Goal: Task Accomplishment & Management: Use online tool/utility

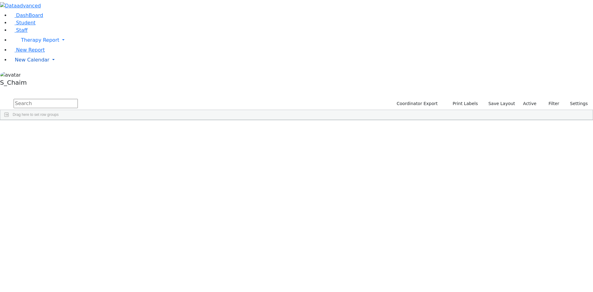
click at [31, 63] on span "New Calendar" at bounding box center [32, 60] width 35 height 6
click at [33, 82] on span "Teacher Report" at bounding box center [33, 80] width 37 height 6
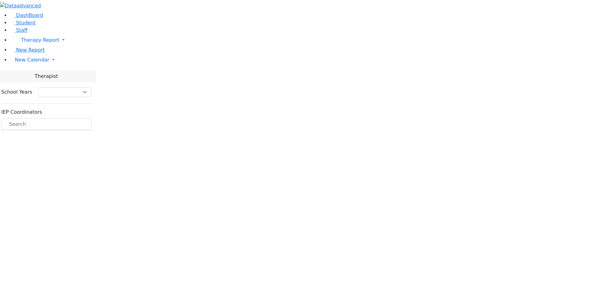
select select "212"
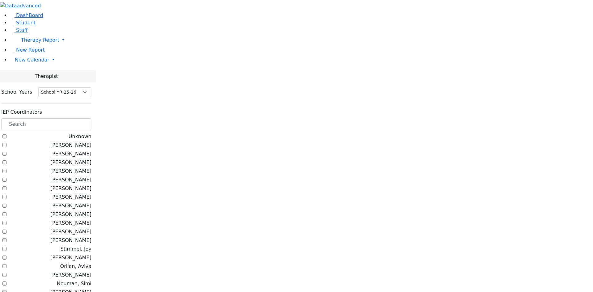
scroll to position [278, 0]
checkbox input "true"
click at [107, 0] on div at bounding box center [296, 0] width 593 height 0
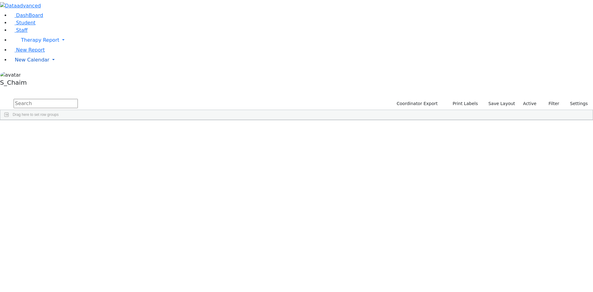
click at [35, 63] on span "New Calendar" at bounding box center [32, 60] width 35 height 6
click at [323, 123] on span "Site" at bounding box center [319, 125] width 7 height 4
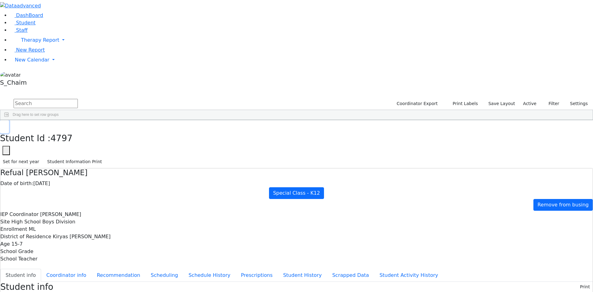
click at [9, 120] on button "button" at bounding box center [4, 126] width 9 height 13
click at [3, 125] on use "button" at bounding box center [3, 125] width 0 height 0
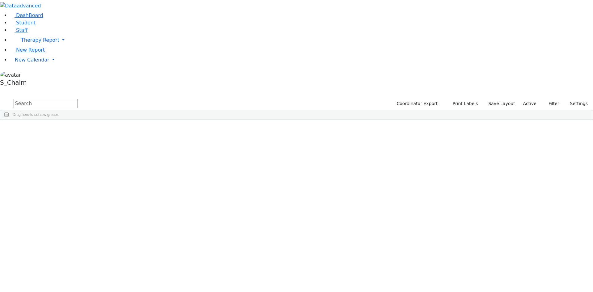
click at [37, 63] on span "New Calendar" at bounding box center [32, 60] width 35 height 6
click at [40, 82] on span "Teacher Report" at bounding box center [33, 80] width 37 height 6
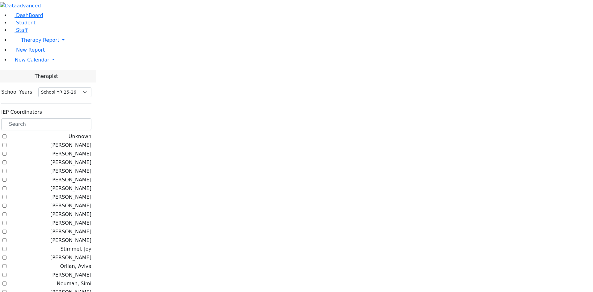
select select "212"
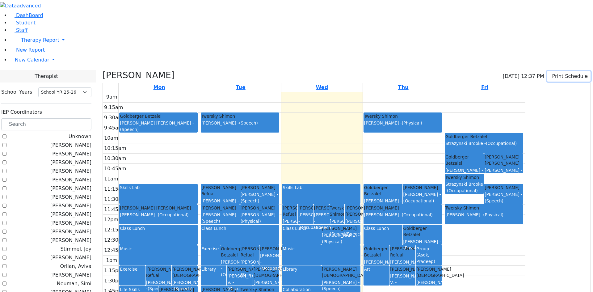
click at [549, 71] on button "Print Schedule" at bounding box center [569, 76] width 44 height 10
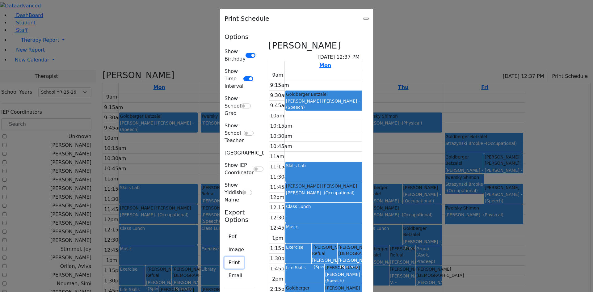
click at [224, 257] on button "Print" at bounding box center [233, 263] width 19 height 12
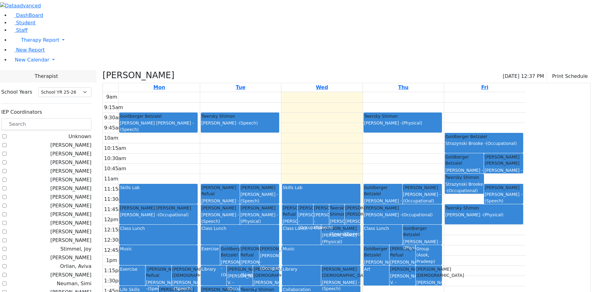
checkbox input "false"
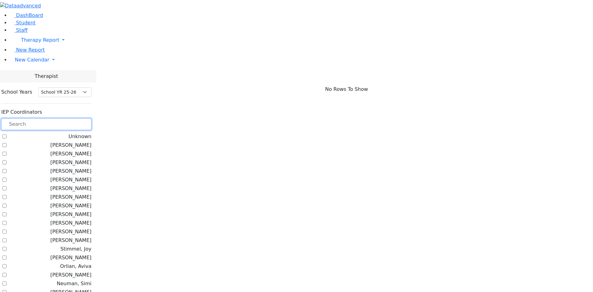
click at [90, 118] on input "text" at bounding box center [46, 124] width 90 height 12
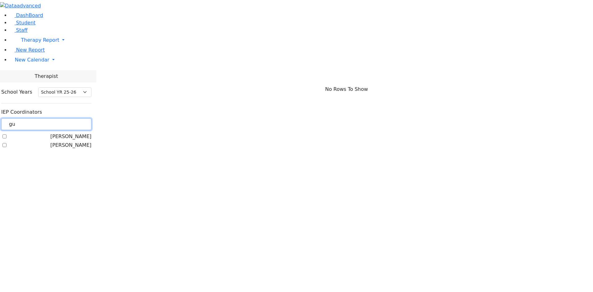
type input "gu"
click at [90, 133] on label "Guttman, Chesky" at bounding box center [70, 136] width 41 height 7
click at [6, 134] on input "Guttman, Chesky" at bounding box center [4, 136] width 4 height 4
checkbox input "true"
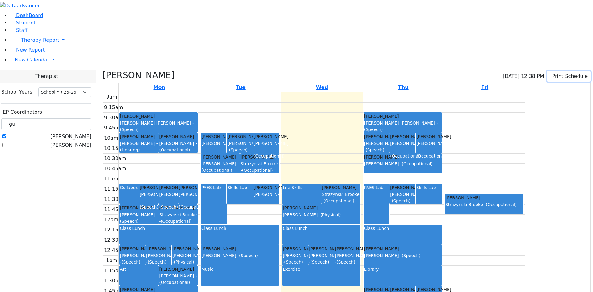
click at [554, 71] on button "Print Schedule" at bounding box center [569, 76] width 44 height 10
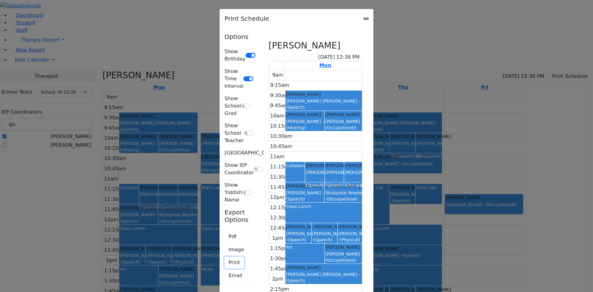
click at [224, 257] on button "Print" at bounding box center [233, 263] width 19 height 12
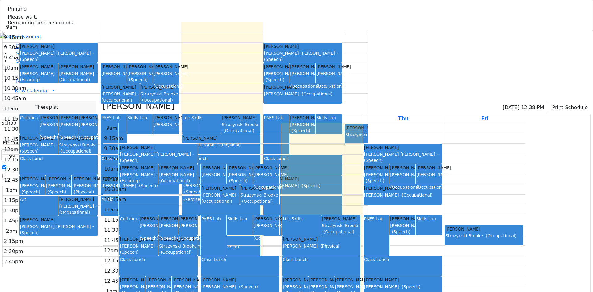
select select "212"
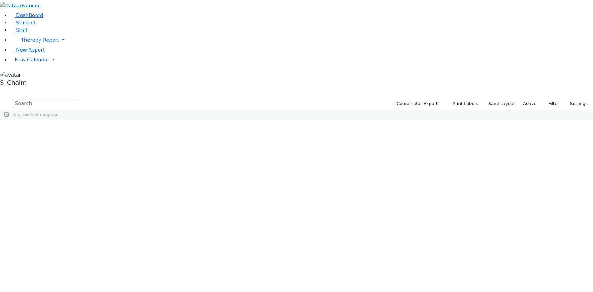
click at [33, 63] on span "New Calendar" at bounding box center [32, 60] width 35 height 6
click at [32, 75] on span "Calendar" at bounding box center [24, 72] width 22 height 6
click at [36, 63] on span "New Calendar" at bounding box center [32, 60] width 35 height 6
click at [36, 75] on span "Calendar" at bounding box center [24, 72] width 22 height 6
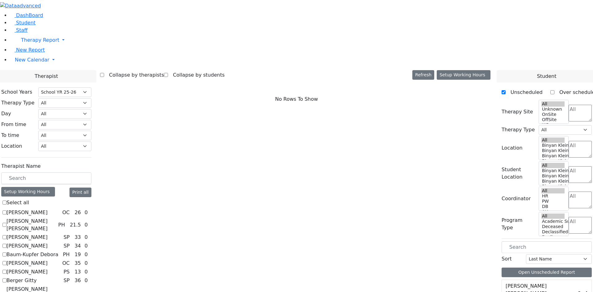
select select "212"
click at [48, 233] on label "[PERSON_NAME]" at bounding box center [26, 236] width 41 height 7
click at [6, 235] on input "Asok Pradeep" at bounding box center [4, 237] width 4 height 4
checkbox input "true"
select select "3"
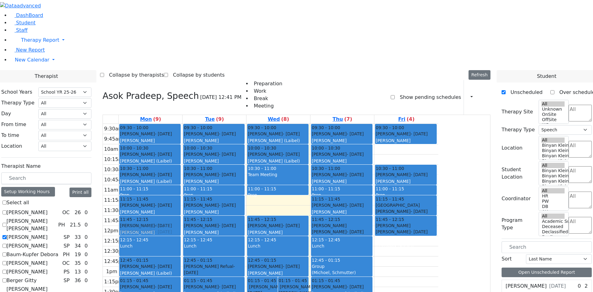
click at [182, 144] on div "09:30 - 10:00 Bando Yehuda - 06/24/2007 Feigenbaum Avraham (Alan) Grade 10 10:0…" at bounding box center [151, 236] width 64 height 224
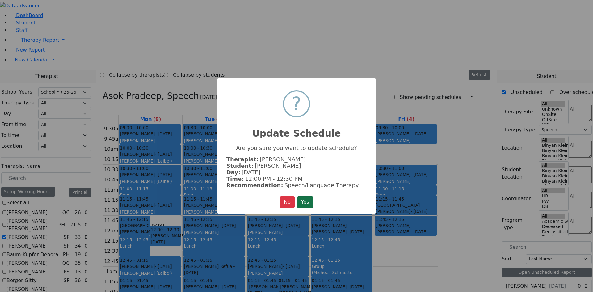
click at [298, 202] on button "Yes" at bounding box center [305, 202] width 16 height 12
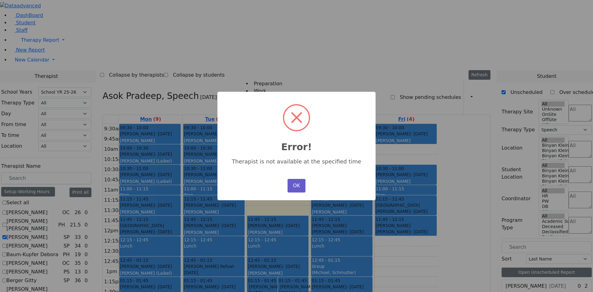
click at [292, 185] on button "OK" at bounding box center [296, 186] width 18 height 14
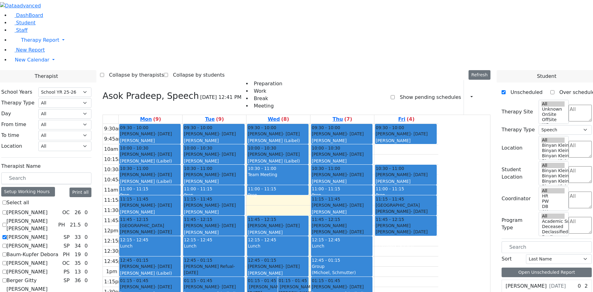
drag, startPoint x: 205, startPoint y: 220, endPoint x: 369, endPoint y: 223, distance: 163.7
click at [403, 217] on tr "09:30 - 10:00 Bando Yehuda - 06/24/2007 Feigenbaum Avraham (Alan) Grade 10 10:0…" at bounding box center [270, 236] width 335 height 224
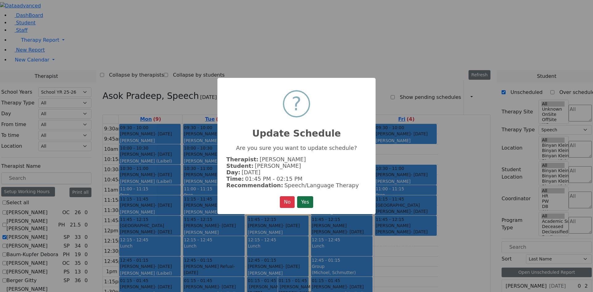
click at [303, 201] on button "Yes" at bounding box center [305, 202] width 16 height 12
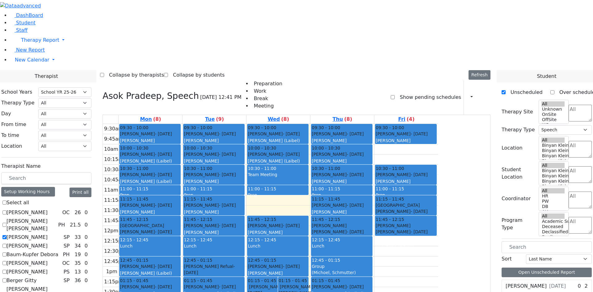
click at [48, 233] on label "[PERSON_NAME]" at bounding box center [26, 236] width 41 height 7
click at [6, 235] on input "Asok Pradeep" at bounding box center [4, 237] width 4 height 4
checkbox input "false"
select select
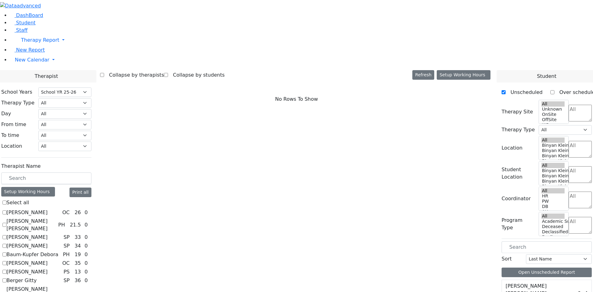
scroll to position [93, 0]
click at [91, 98] on select "All Psych Hearing Vision Speech Physical Occupational" at bounding box center [64, 103] width 53 height 10
select select "2"
click at [91, 98] on select "All Psych Hearing Vision Speech Physical Occupational" at bounding box center [64, 103] width 53 height 10
select select "2"
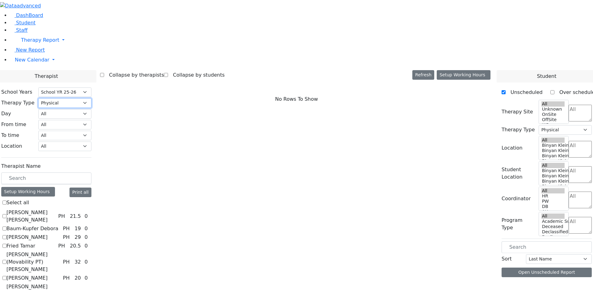
scroll to position [0, 0]
click at [48, 233] on label "Citer Yacov" at bounding box center [26, 236] width 41 height 7
click at [6, 235] on input "Citer Yacov" at bounding box center [4, 237] width 4 height 4
checkbox input "true"
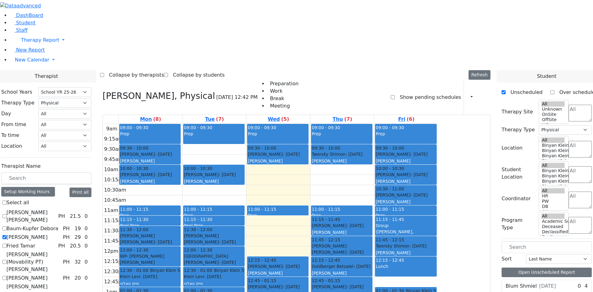
click at [58, 225] on label "Baum-Kupfer Debora" at bounding box center [32, 228] width 52 height 7
click at [6, 226] on input "Baum-Kupfer Debora" at bounding box center [4, 228] width 4 height 4
checkbox input "true"
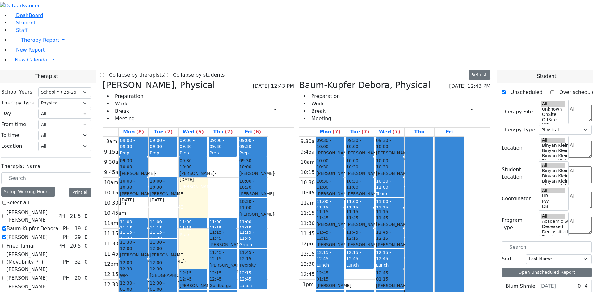
drag, startPoint x: 278, startPoint y: 76, endPoint x: 414, endPoint y: 233, distance: 207.5
click at [414, 232] on div "Citer Yacov, Physical 09/10/2025 12:43 PM Preparation Work Break Meeting Print …" at bounding box center [296, 231] width 393 height 302
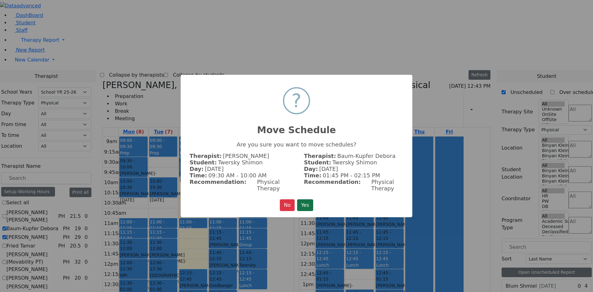
click at [313, 199] on button "Yes" at bounding box center [305, 205] width 16 height 12
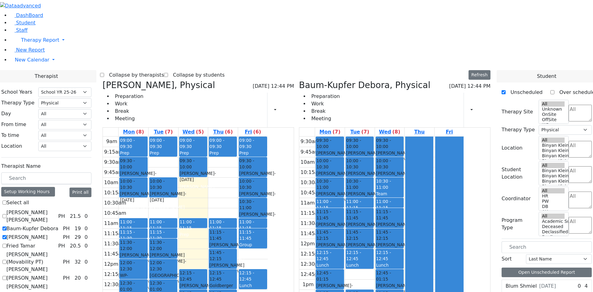
drag, startPoint x: 306, startPoint y: 164, endPoint x: 356, endPoint y: 229, distance: 82.0
click at [356, 226] on div "Citer Yacov, Physical 09/10/2025 12:44 PM Preparation Work Break Meeting Print …" at bounding box center [296, 231] width 393 height 302
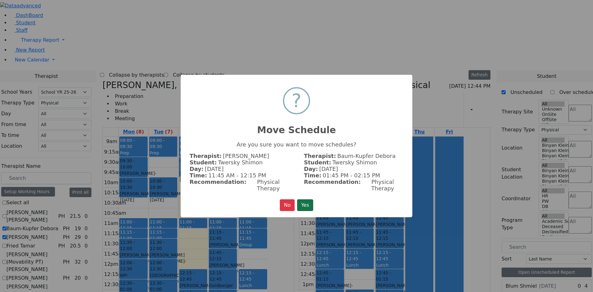
click at [303, 206] on button "Yes" at bounding box center [305, 205] width 16 height 12
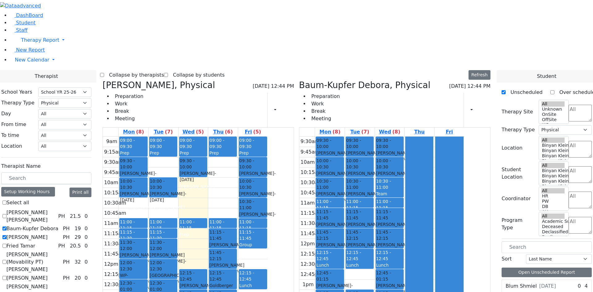
drag, startPoint x: 366, startPoint y: 225, endPoint x: 384, endPoint y: 224, distance: 18.5
click at [384, 224] on tr "09:30 - 10:00 Schwartz Jacob - 02/04/2014 Orenstein Yisroel (Laibel) 10:00 - 10…" at bounding box center [381, 248] width 165 height 224
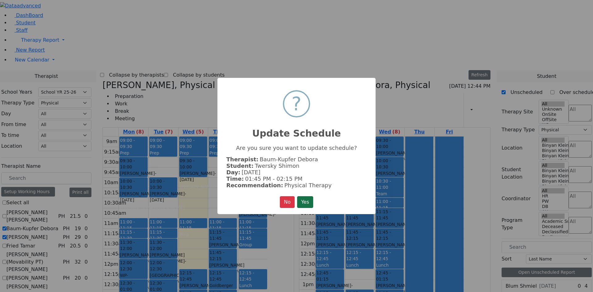
click at [313, 200] on button "Yes" at bounding box center [305, 202] width 16 height 12
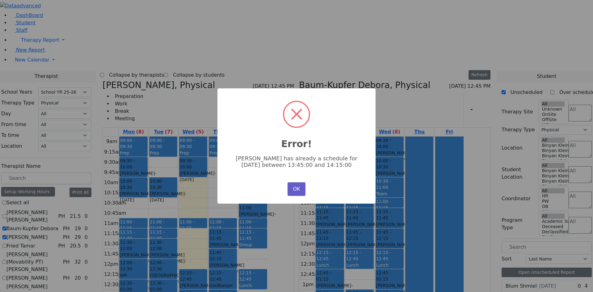
click at [297, 186] on button "OK" at bounding box center [296, 189] width 18 height 14
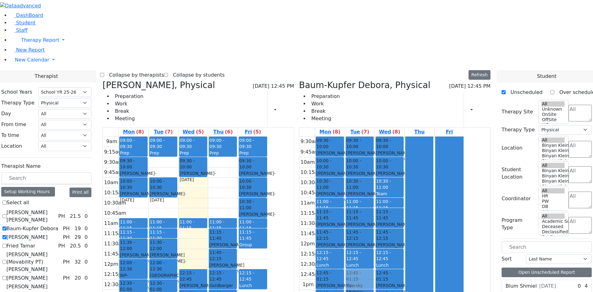
drag, startPoint x: 358, startPoint y: 226, endPoint x: 384, endPoint y: 188, distance: 46.3
click at [384, 188] on tr "09:30 - 10:00 Schwartz Jacob - 02/04/2014 Orenstein Yisroel (Laibel) 10:00 - 10…" at bounding box center [381, 248] width 165 height 224
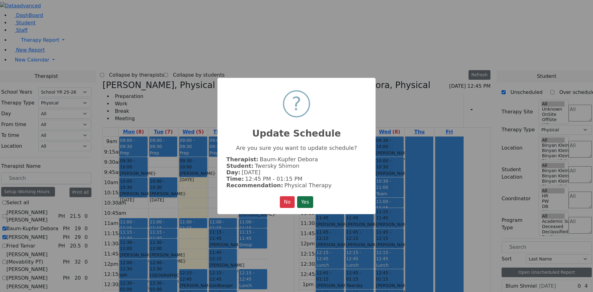
click at [307, 199] on button "Yes" at bounding box center [305, 202] width 16 height 12
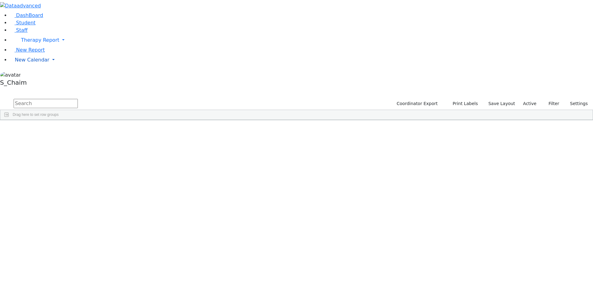
click at [31, 63] on span "New Calendar" at bounding box center [32, 60] width 35 height 6
click at [34, 75] on span "Calendar" at bounding box center [24, 72] width 22 height 6
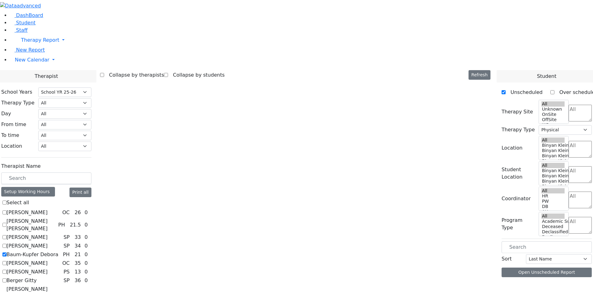
select select "212"
select select "2"
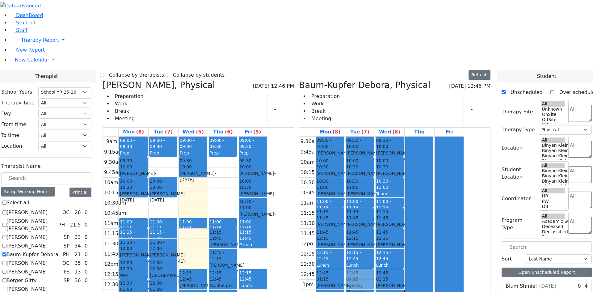
drag, startPoint x: 363, startPoint y: 227, endPoint x: 387, endPoint y: 187, distance: 46.5
click at [387, 188] on tr "09:30 - 10:00 [PERSON_NAME] - [DATE] [PERSON_NAME] ([GEOGRAPHIC_DATA]) 10:00 - …" at bounding box center [381, 248] width 165 height 224
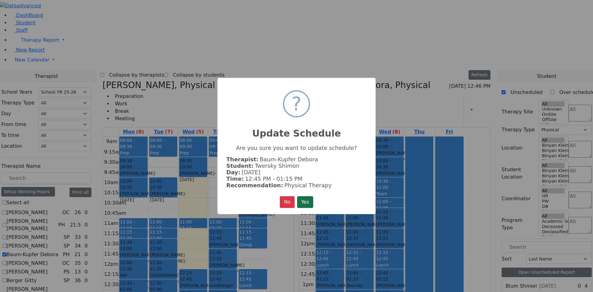
click at [301, 199] on button "Yes" at bounding box center [305, 202] width 16 height 12
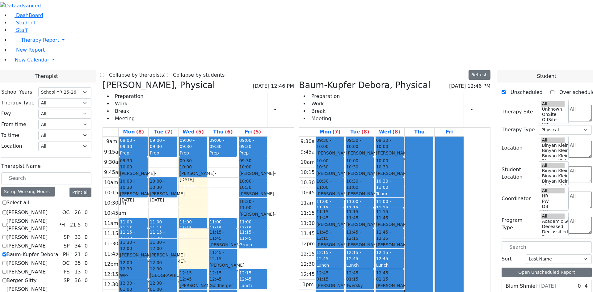
click at [58, 251] on label "Baum-Kupfer Debora" at bounding box center [32, 254] width 52 height 7
click at [6, 252] on input "Baum-Kupfer Debora" at bounding box center [4, 254] width 4 height 4
checkbox input "false"
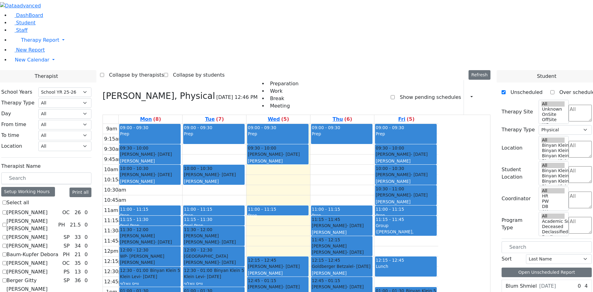
checkbox input "false"
select select
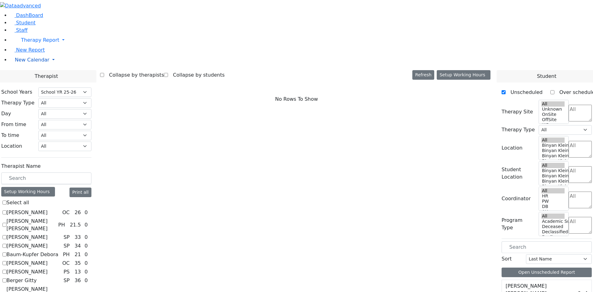
click at [16, 63] on span "New Calendar" at bounding box center [32, 60] width 35 height 6
click at [24, 82] on span "Teacher Report" at bounding box center [33, 80] width 37 height 6
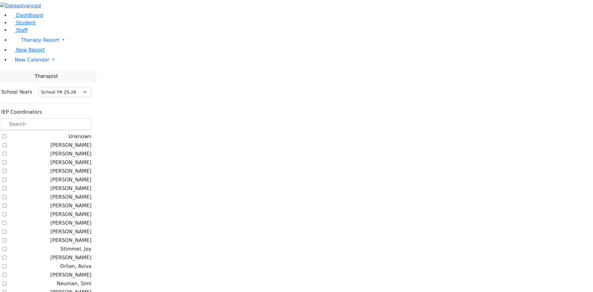
select select "212"
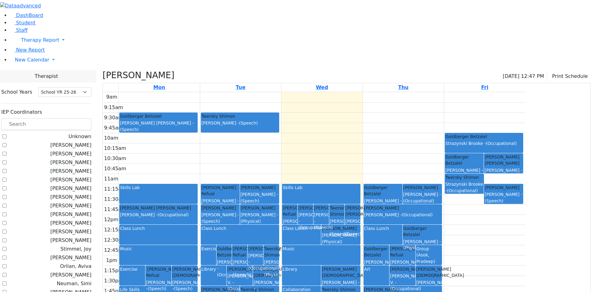
checkbox input "false"
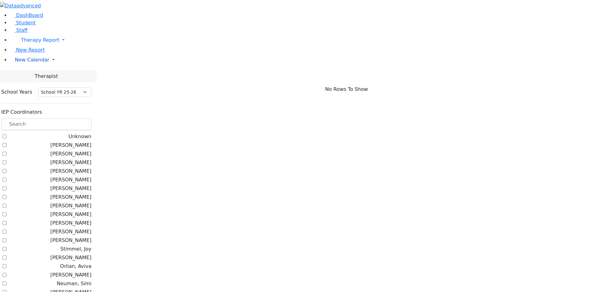
click at [37, 63] on span "New Calendar" at bounding box center [32, 60] width 35 height 6
click at [33, 75] on span "Calendar" at bounding box center [24, 72] width 22 height 6
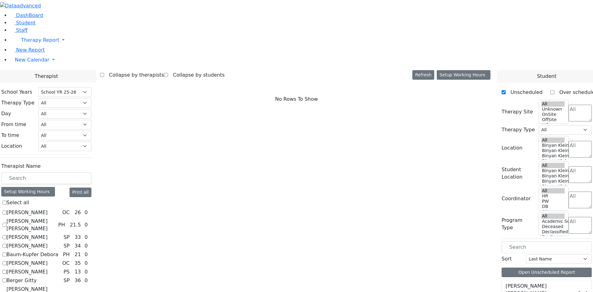
select select "212"
click at [91, 98] on select "All Psych Hearing Vision Speech Physical Occupational" at bounding box center [64, 103] width 53 height 10
select select "3"
click at [91, 98] on select "All Psych Hearing Vision Speech Physical Occupational" at bounding box center [64, 103] width 53 height 10
select select "3"
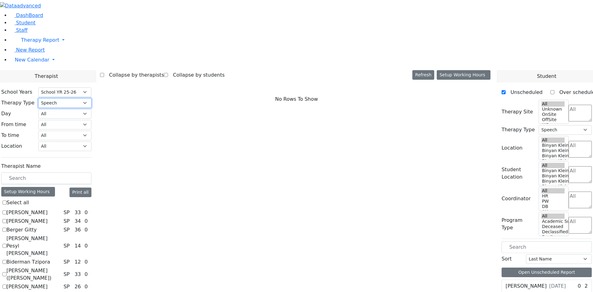
scroll to position [31, 0]
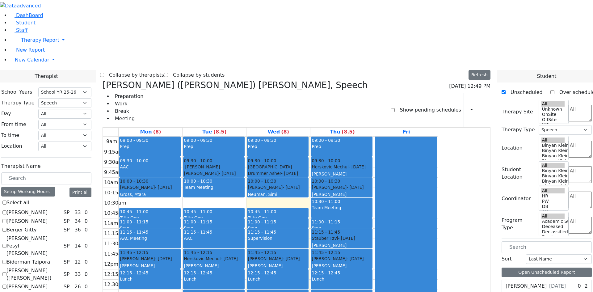
checkbox input "false"
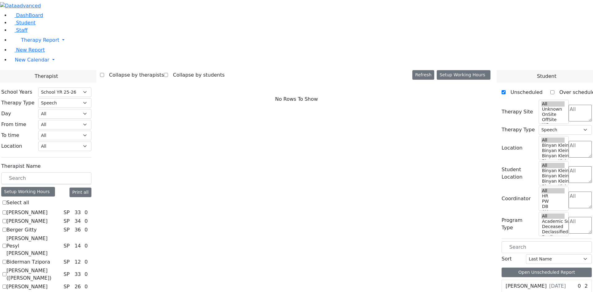
scroll to position [93, 0]
checkbox input "true"
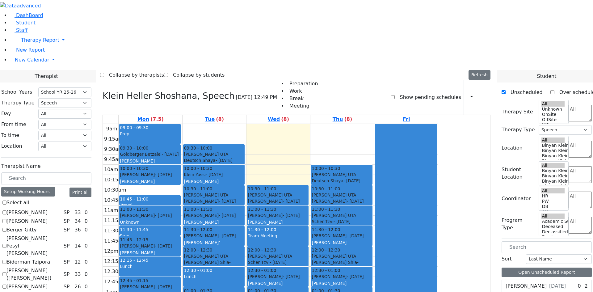
scroll to position [31, 0]
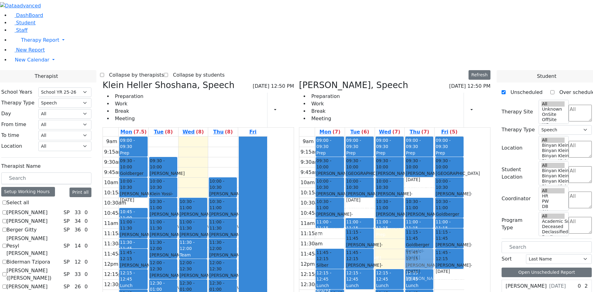
drag, startPoint x: 421, startPoint y: 169, endPoint x: 443, endPoint y: 168, distance: 21.9
click at [443, 168] on tr "12:45 - 01:15 [PERSON_NAME] - [DATE] [PERSON_NAME] 12:45 - 01:15 [PERSON_NAME] …" at bounding box center [381, 258] width 165 height 245
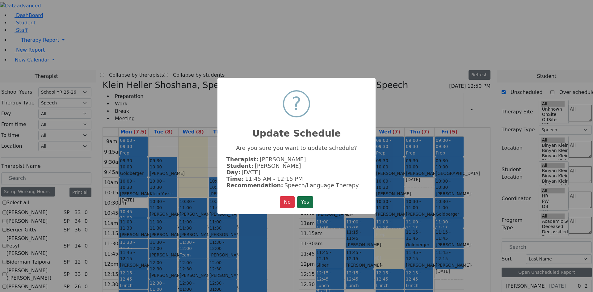
click at [310, 203] on button "Yes" at bounding box center [305, 202] width 16 height 12
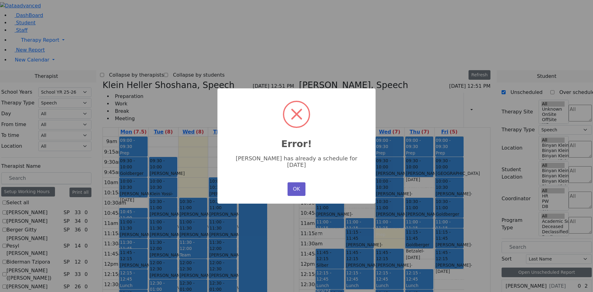
click at [302, 183] on button "OK" at bounding box center [296, 189] width 18 height 14
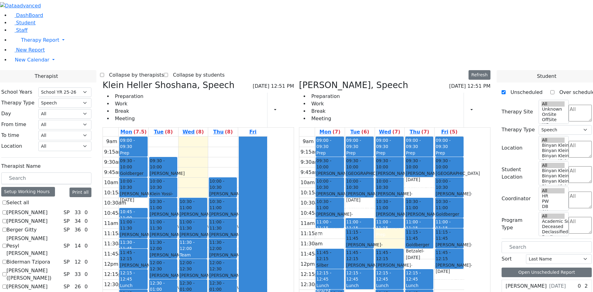
click at [373, 262] on div "Polchak Chaim - 02/02/2013" at bounding box center [359, 268] width 27 height 13
click at [388, 205] on div "9am 9:15am 9:30am 9:45am 10am 10:15am 10:30am 10:45am 11am 11:15am 11:30am 11:4…" at bounding box center [381, 258] width 165 height 245
checkbox input "false"
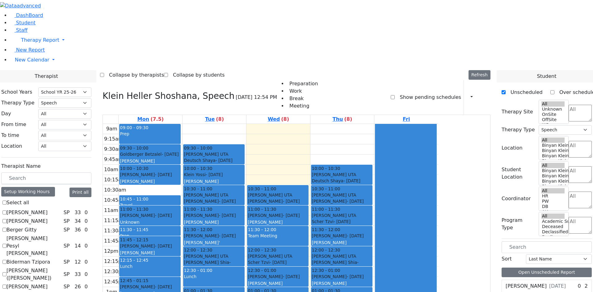
scroll to position [62, 0]
checkbox input "false"
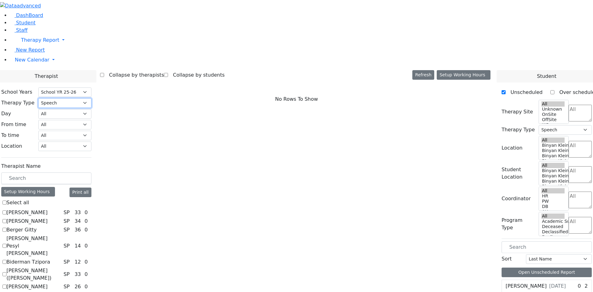
click at [91, 98] on select "All Psych Hearing Vision Speech Physical Occupational" at bounding box center [64, 103] width 53 height 10
select select "2"
click at [91, 98] on select "All Psych Hearing Vision Speech Physical Occupational" at bounding box center [64, 103] width 53 height 10
select select "2"
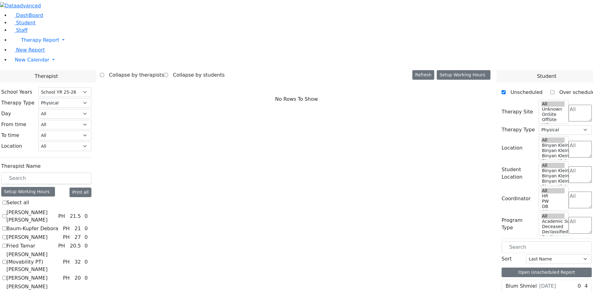
click at [48, 233] on label "Citer Yacov" at bounding box center [26, 236] width 41 height 7
click at [6, 235] on input "Citer Yacov" at bounding box center [4, 237] width 4 height 4
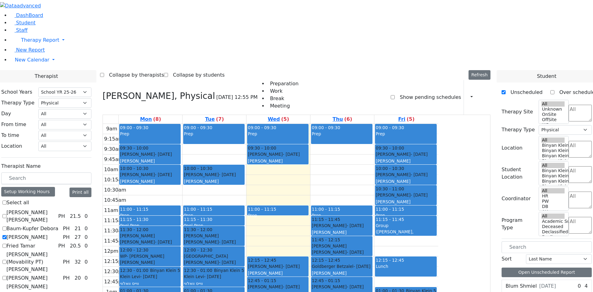
click at [48, 233] on label "Citer Yacov" at bounding box center [26, 236] width 41 height 7
click at [6, 235] on input "Citer Yacov" at bounding box center [4, 237] width 4 height 4
checkbox input "false"
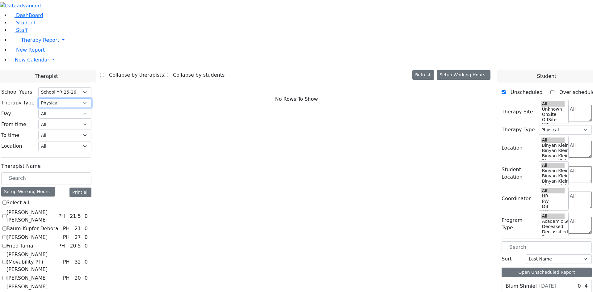
click at [91, 98] on select "All Psych Hearing Vision Speech Physical Occupational" at bounding box center [64, 103] width 53 height 10
select select "1"
click at [91, 98] on select "All Psych Hearing Vision Speech Physical Occupational" at bounding box center [64, 103] width 53 height 10
select select "1"
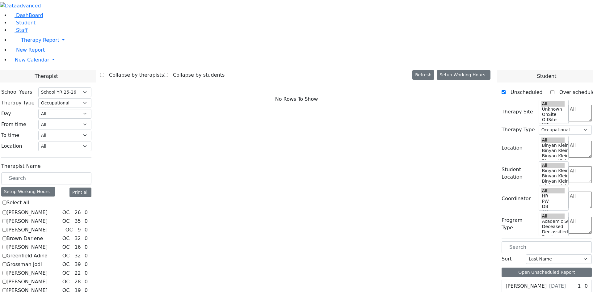
click at [43, 235] on label "Brown Darlene" at bounding box center [24, 238] width 36 height 7
click at [6, 236] on input "Brown Darlene" at bounding box center [4, 238] width 4 height 4
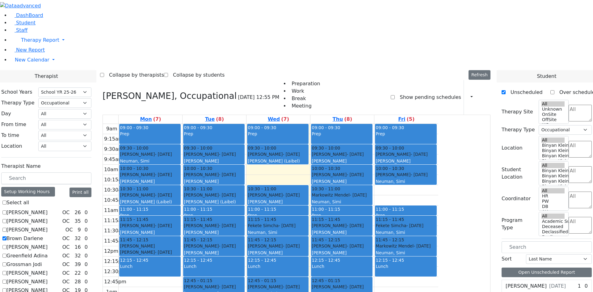
drag, startPoint x: 458, startPoint y: 105, endPoint x: 379, endPoint y: 218, distance: 137.5
click at [379, 218] on tr "09:00 - 09:30 Prep 09:30 - 10:00 Cik Yitzchok - 12/10/2018 Neuman, Simi 10:00 -…" at bounding box center [270, 246] width 335 height 245
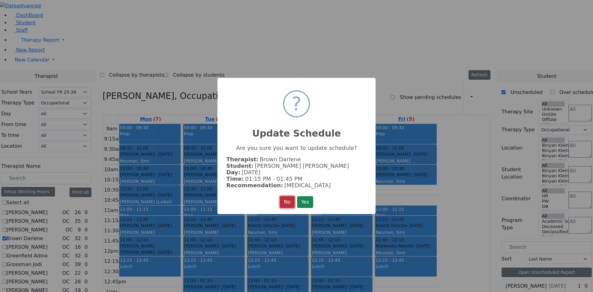
click at [280, 200] on button "No" at bounding box center [287, 202] width 15 height 12
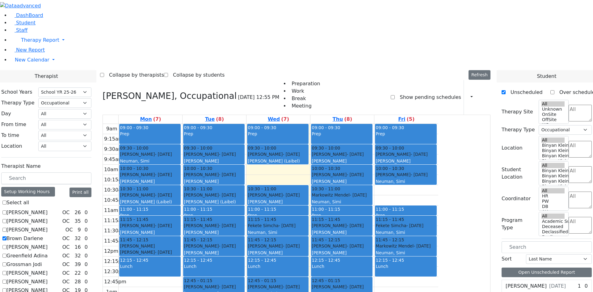
drag, startPoint x: 455, startPoint y: 109, endPoint x: 397, endPoint y: 240, distance: 143.1
click at [397, 240] on tr "09:00 - 09:30 Prep 09:30 - 10:00 Cik Yitzchok - 12/10/2018 Neuman, Simi 10:00 -…" at bounding box center [270, 246] width 335 height 245
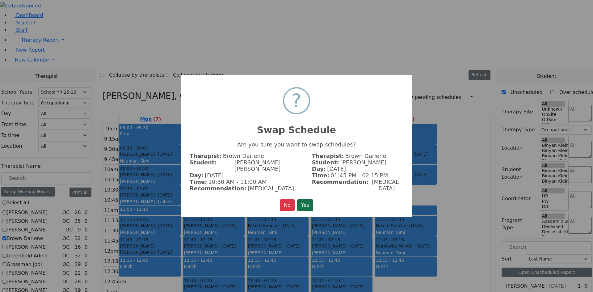
click at [305, 199] on button "Yes" at bounding box center [305, 205] width 16 height 12
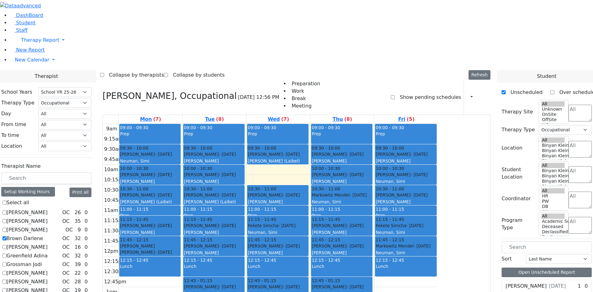
click at [43, 235] on label "Brown Darlene" at bounding box center [24, 238] width 36 height 7
click at [6, 236] on input "Brown Darlene" at bounding box center [4, 238] width 4 height 4
checkbox input "false"
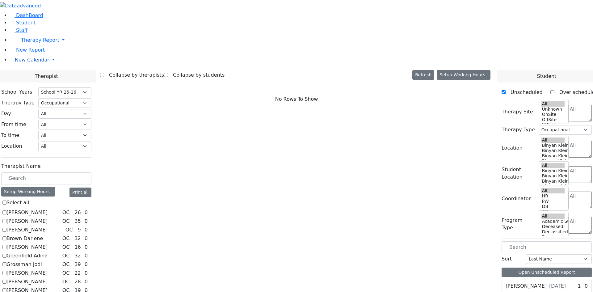
click at [28, 63] on span "New Calendar" at bounding box center [32, 60] width 35 height 6
click at [35, 82] on span "Teacher Report" at bounding box center [33, 80] width 37 height 6
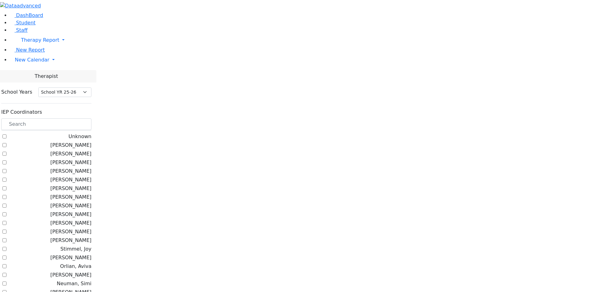
select select "212"
checkbox input "true"
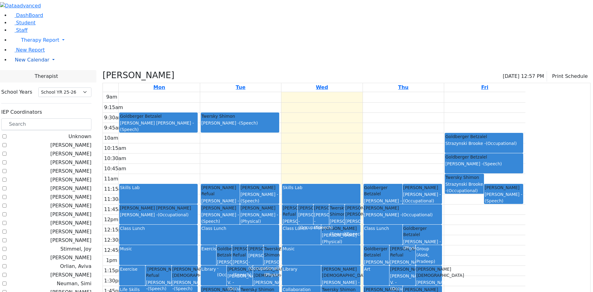
click at [23, 63] on span "New Calendar" at bounding box center [32, 60] width 35 height 6
click at [24, 75] on span "Calendar" at bounding box center [24, 72] width 22 height 6
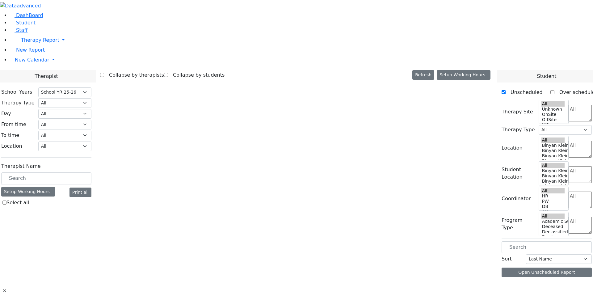
select select "212"
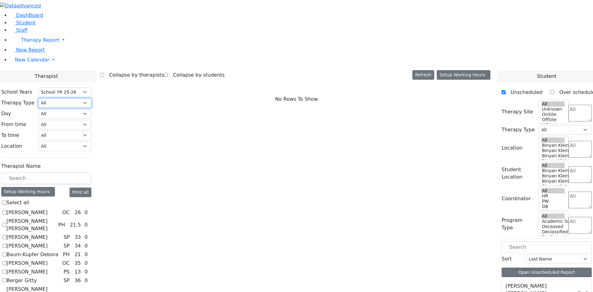
click at [91, 98] on select "All Psych Hearing Vision Speech Physical Occupational" at bounding box center [64, 103] width 53 height 10
select select "3"
click at [91, 98] on select "All Psych Hearing Vision Speech Physical Occupational" at bounding box center [64, 103] width 53 height 10
select select "3"
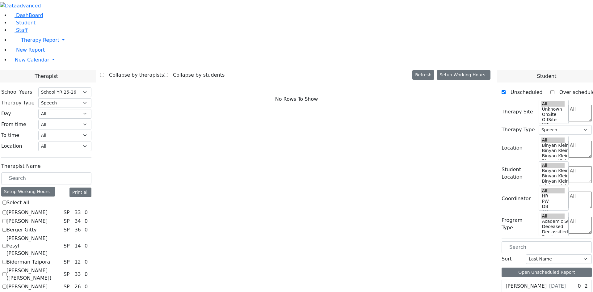
checkbox input "true"
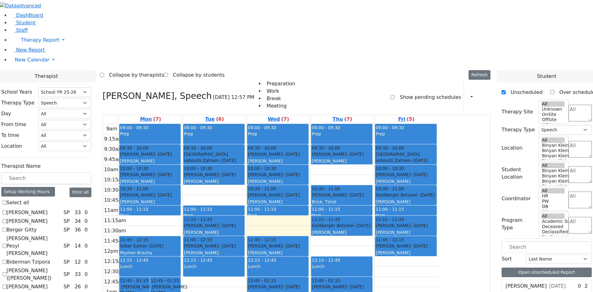
drag, startPoint x: 325, startPoint y: 220, endPoint x: 324, endPoint y: 237, distance: 16.7
click at [310, 237] on div "09:00 - 09:30 Prep 09:30 - 10:00 Kaufman Jacob - 02/16/2021 Horowitz Shira 10:0…" at bounding box center [278, 246] width 64 height 245
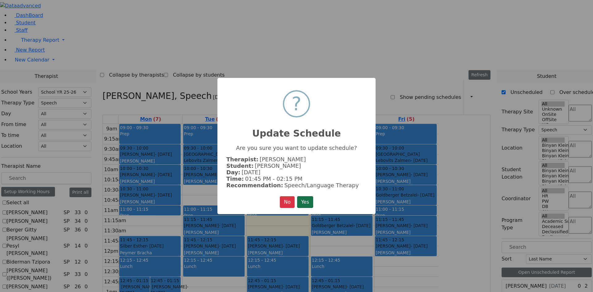
click at [307, 196] on button "Yes" at bounding box center [305, 202] width 16 height 12
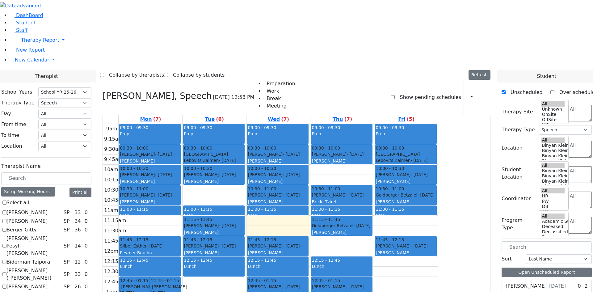
drag, startPoint x: 444, startPoint y: 137, endPoint x: 339, endPoint y: 218, distance: 132.5
click at [339, 218] on tr "12:45 - 01:15 Polatsek Yisroel - 12/20/2007 Guttman, Chesky 12:45 - 01:15 Weinb…" at bounding box center [270, 246] width 335 height 245
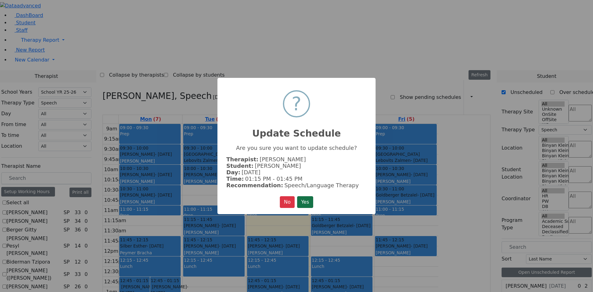
click at [303, 202] on button "Yes" at bounding box center [305, 202] width 16 height 12
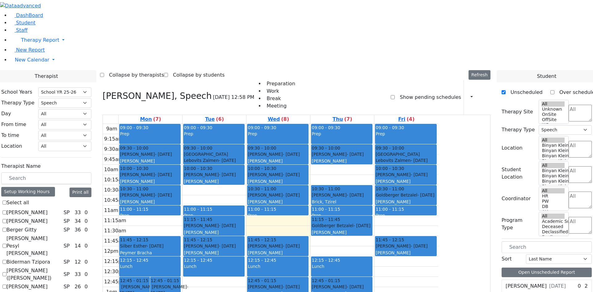
click at [31, 63] on span "New Calendar" at bounding box center [32, 60] width 35 height 6
click at [44, 82] on span "Teacher Report" at bounding box center [33, 80] width 37 height 6
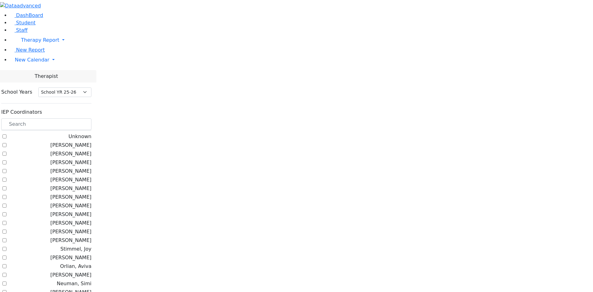
select select "212"
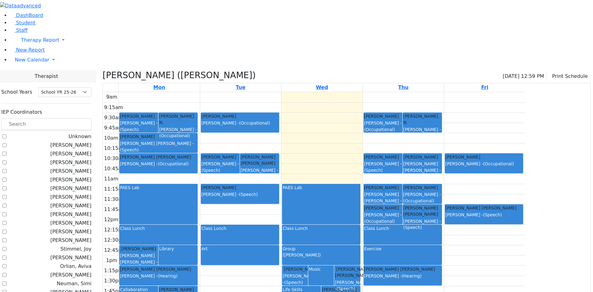
checkbox input "false"
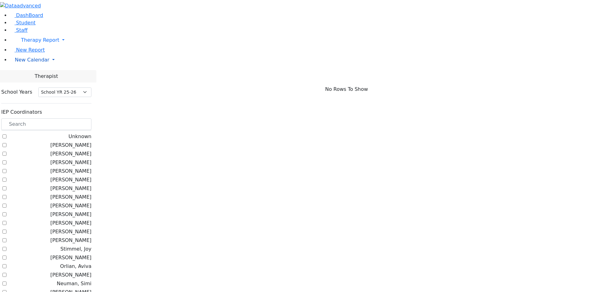
click at [25, 63] on span "New Calendar" at bounding box center [32, 60] width 35 height 6
click at [34, 82] on span "Teacher Report" at bounding box center [33, 80] width 37 height 6
select select "212"
click at [26, 63] on span "New Calendar" at bounding box center [32, 60] width 35 height 6
click at [27, 75] on span "Calendar" at bounding box center [24, 72] width 22 height 6
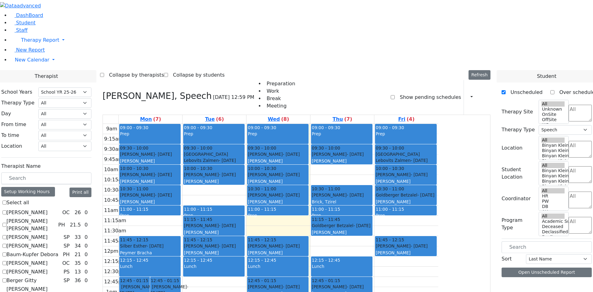
select select "212"
select select "3"
drag, startPoint x: 330, startPoint y: 242, endPoint x: 298, endPoint y: 224, distance: 36.8
click at [287, 223] on tr "12:45 - 01:15 Polatsek Yisroel - 12/20/2007 Guttman, Chesky 12:45 - 01:15 Weinb…" at bounding box center [270, 246] width 335 height 245
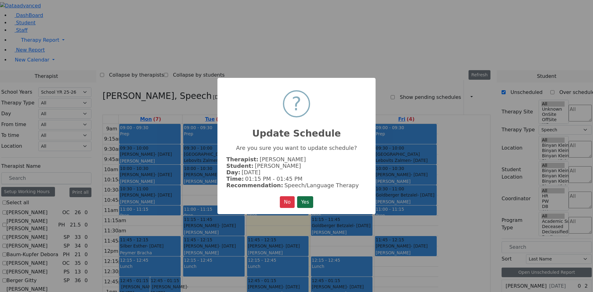
click at [300, 203] on button "Yes" at bounding box center [305, 202] width 16 height 12
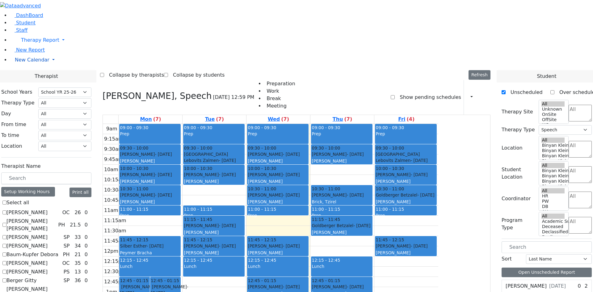
click at [31, 63] on span "New Calendar" at bounding box center [32, 60] width 35 height 6
click at [34, 82] on span "Teacher Report" at bounding box center [33, 80] width 37 height 6
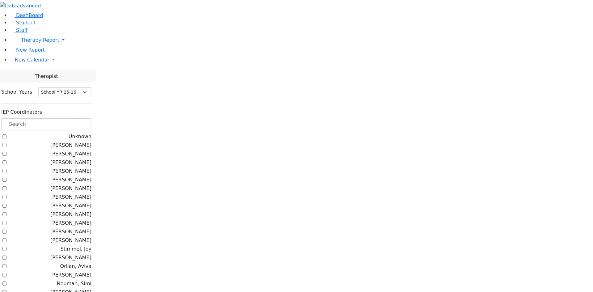
select select "212"
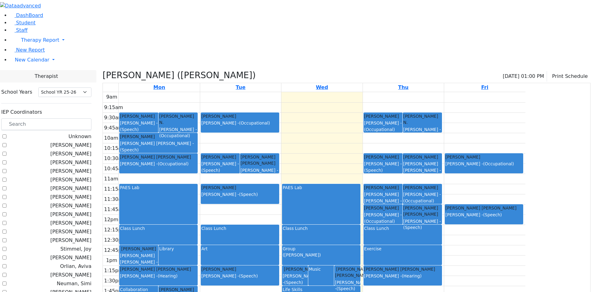
checkbox input "false"
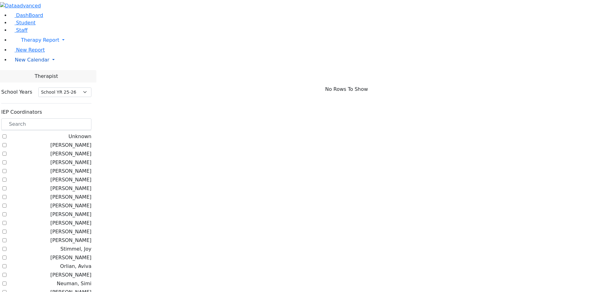
click at [23, 63] on span "New Calendar" at bounding box center [32, 60] width 35 height 6
click at [28, 75] on span "Calendar" at bounding box center [24, 72] width 22 height 6
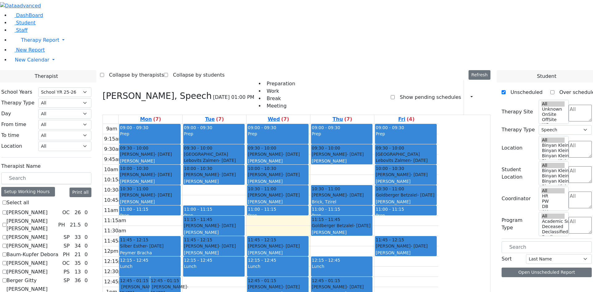
select select "212"
select select "3"
click at [91, 98] on select "All Psych Hearing Vision Speech Physical Occupational" at bounding box center [64, 103] width 53 height 10
select select "1"
click at [91, 98] on select "All Psych Hearing Vision Speech Physical Occupational" at bounding box center [64, 103] width 53 height 10
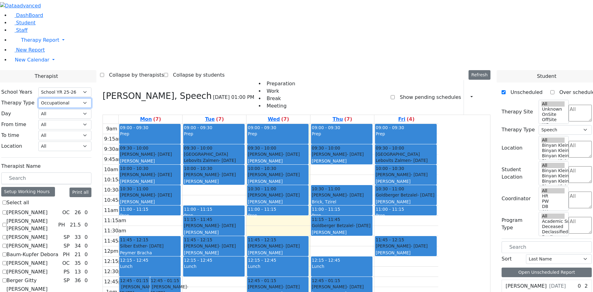
select select "1"
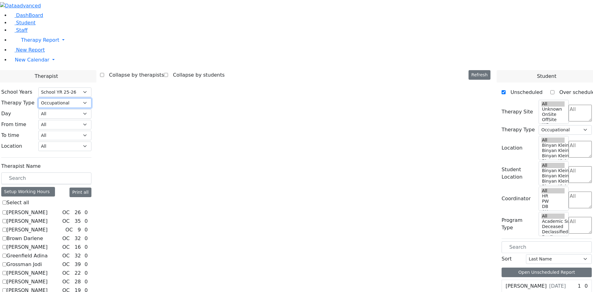
scroll to position [73, 0]
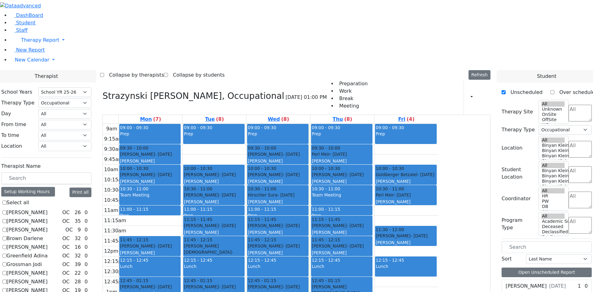
drag, startPoint x: 465, startPoint y: 128, endPoint x: 236, endPoint y: 261, distance: 265.2
click at [236, 261] on tr "09:00 - 09:30 Prep 09:30 - 10:00 Appel Shimon - 01/26/2012 Weber, Joseph 10:00 …" at bounding box center [270, 246] width 335 height 245
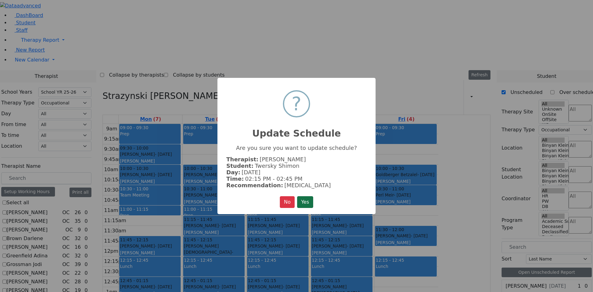
click at [306, 199] on button "Yes" at bounding box center [305, 202] width 16 height 12
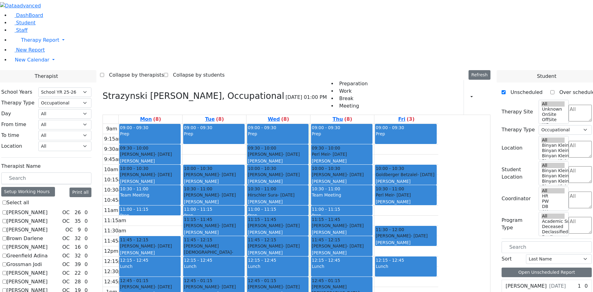
checkbox input "false"
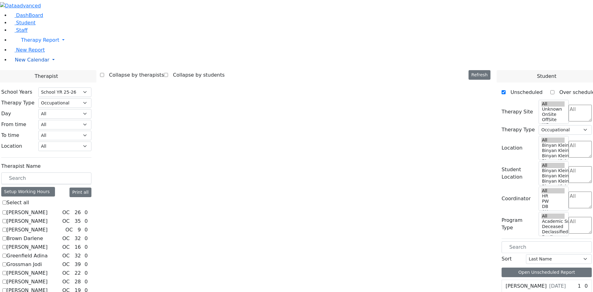
click at [30, 63] on span "New Calendar" at bounding box center [32, 60] width 35 height 6
click at [31, 82] on span "Teacher Report" at bounding box center [33, 80] width 37 height 6
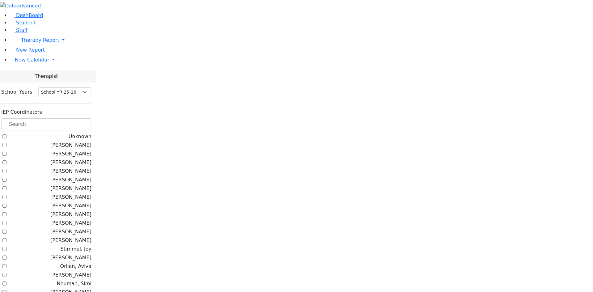
select select "212"
checkbox input "true"
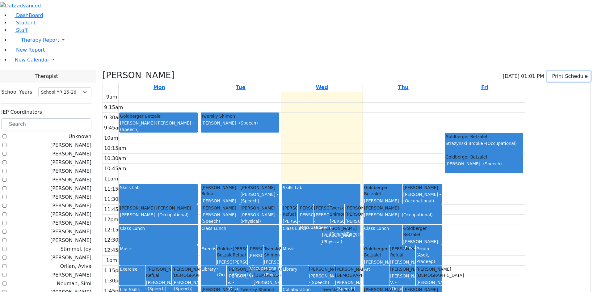
click at [551, 73] on icon "button" at bounding box center [551, 76] width 0 height 6
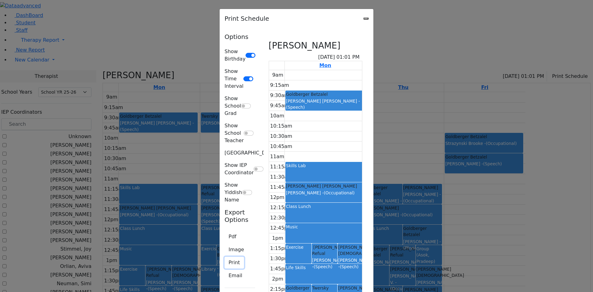
click at [224, 257] on button "Print" at bounding box center [233, 263] width 19 height 12
